Goal: Find specific page/section

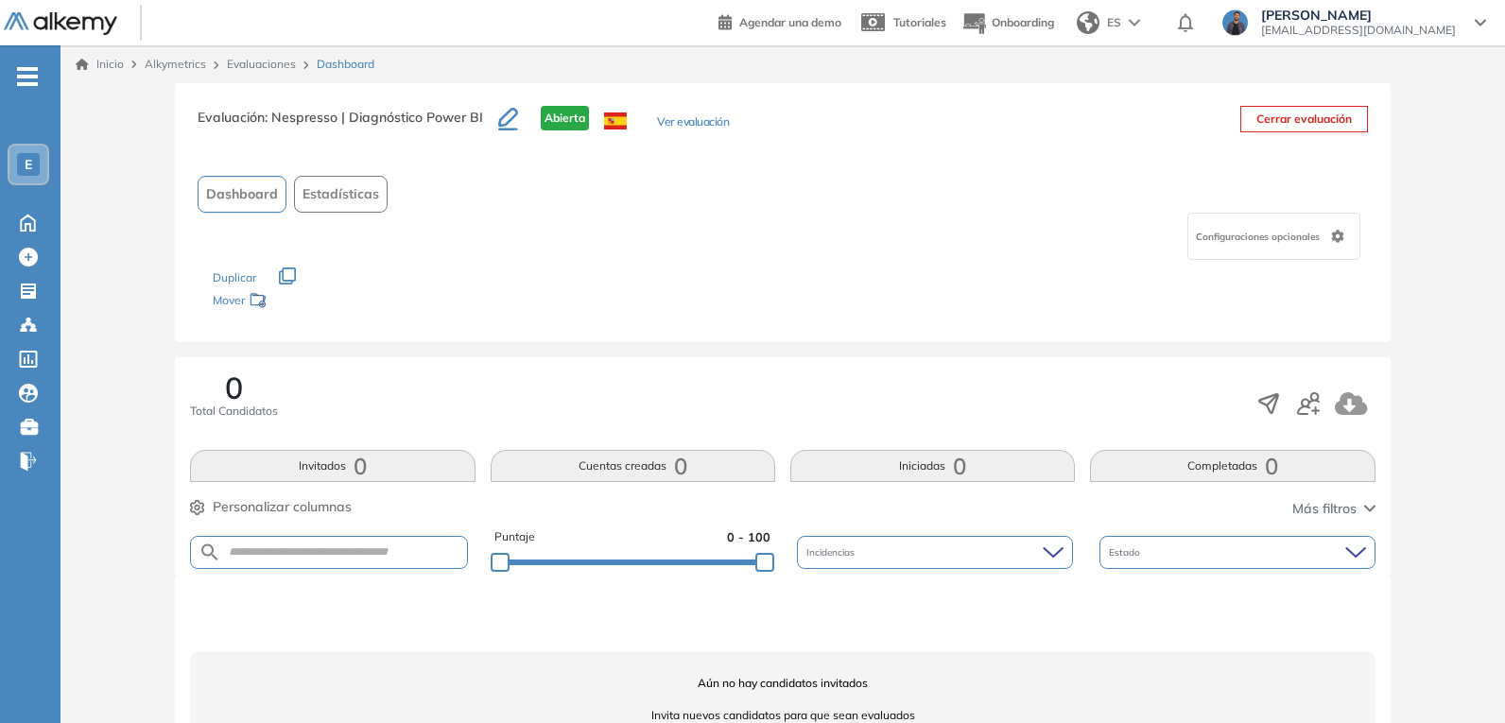
click at [36, 177] on div "E" at bounding box center [28, 165] width 38 height 38
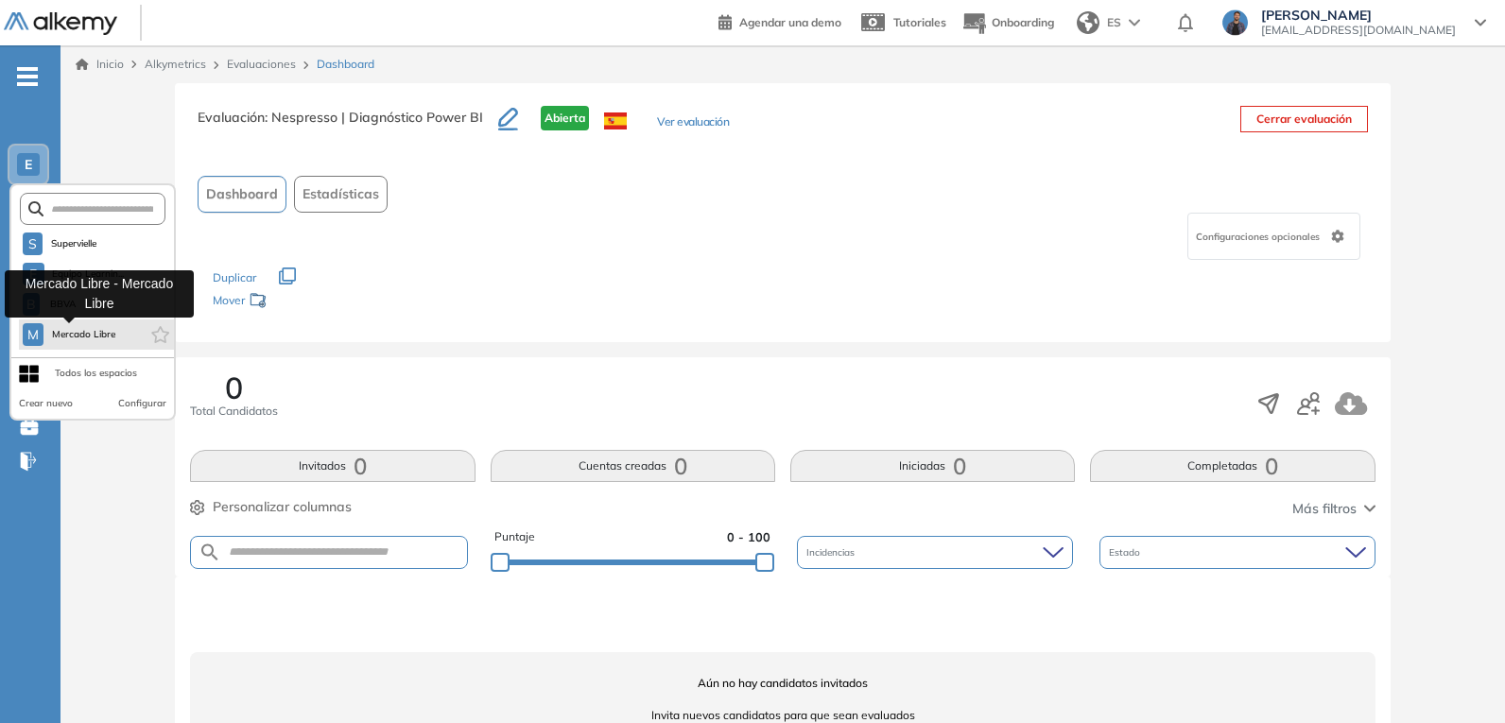
click at [108, 339] on span "Mercado Libre" at bounding box center [83, 334] width 65 height 15
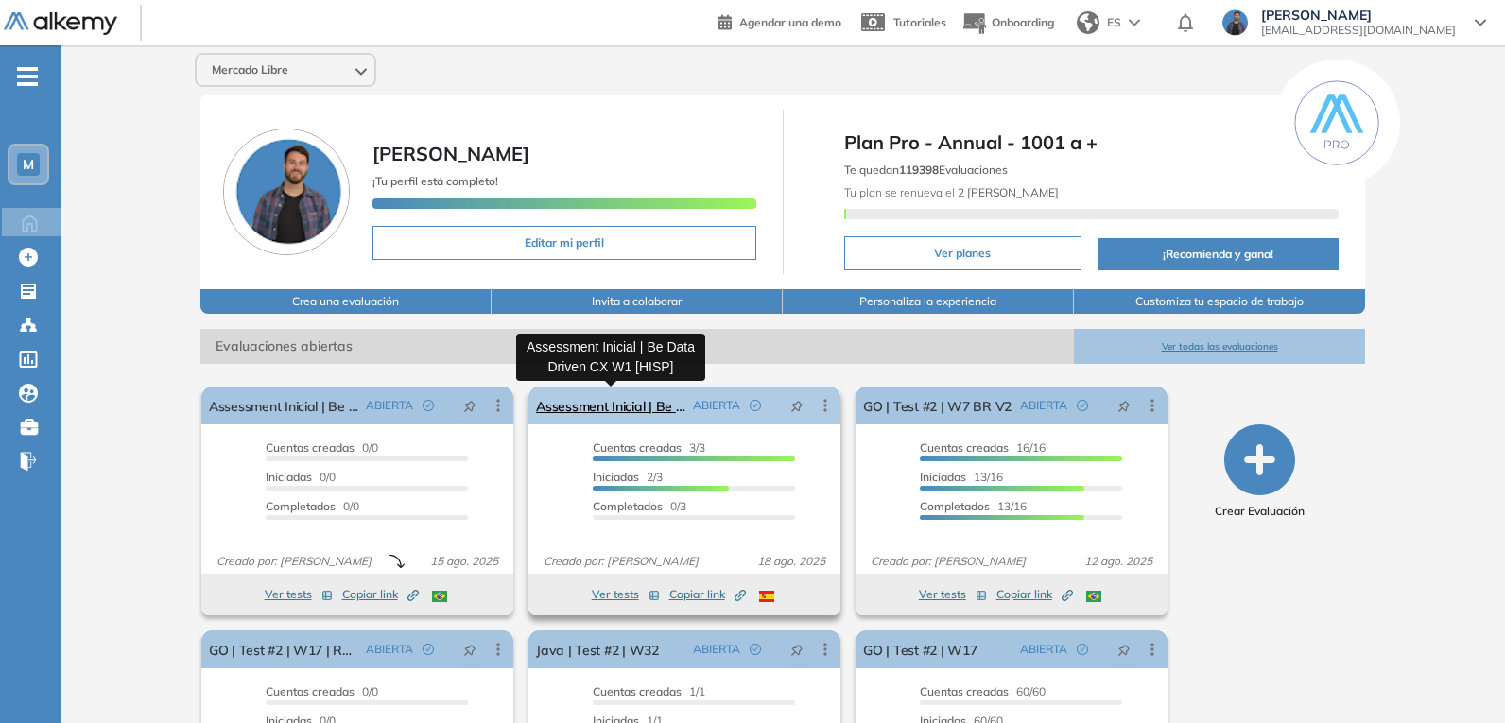
click at [659, 408] on link "Assessment Inicial | Be Data Driven CX W1 [HISP]" at bounding box center [610, 406] width 149 height 38
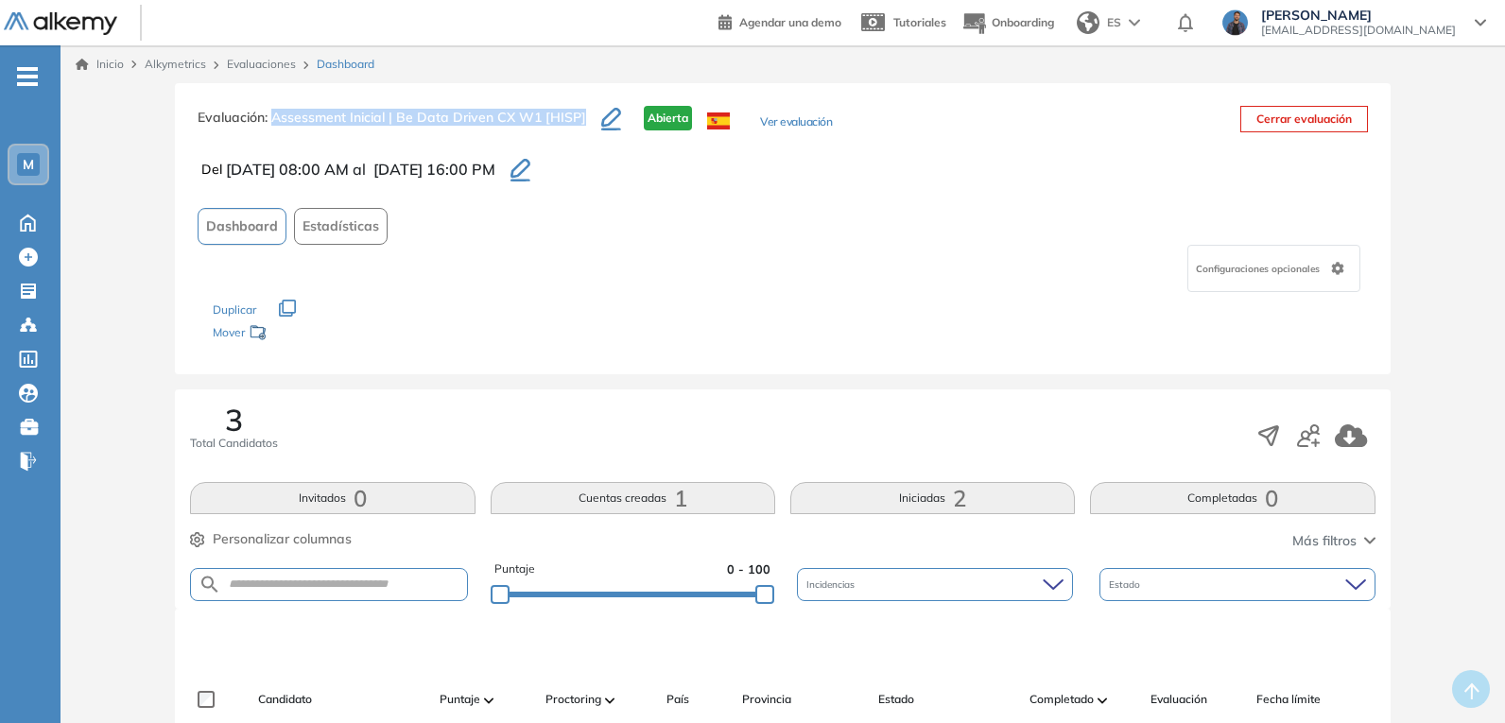
drag, startPoint x: 581, startPoint y: 114, endPoint x: 272, endPoint y: 114, distance: 308.2
click at [272, 114] on span ": Assessment Inicial | Be Data Driven CX W1 [HISP]" at bounding box center [425, 117] width 321 height 17
copy span "Assessment Inicial | Be Data Driven CX W1 [HISP]"
